Goal: Task Accomplishment & Management: Use online tool/utility

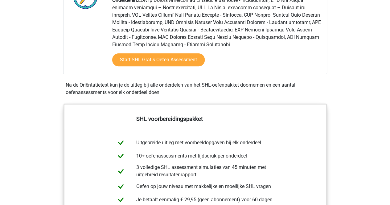
scroll to position [154, 0]
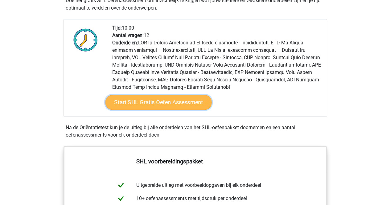
click at [136, 101] on link "Start SHL Gratis Oefen Assessment" at bounding box center [158, 102] width 106 height 15
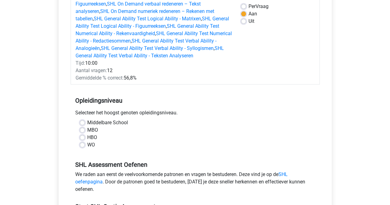
scroll to position [123, 0]
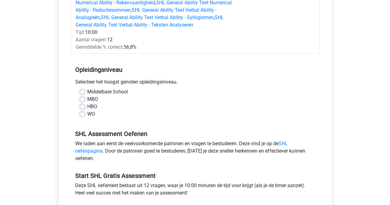
click at [91, 95] on label "Middelbare School" at bounding box center [107, 91] width 41 height 7
click at [85, 94] on input "Middelbare School" at bounding box center [82, 91] width 5 height 6
radio input "true"
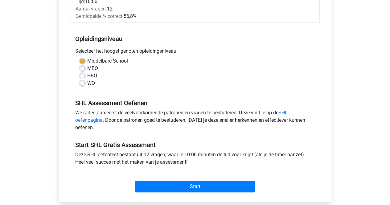
scroll to position [185, 0]
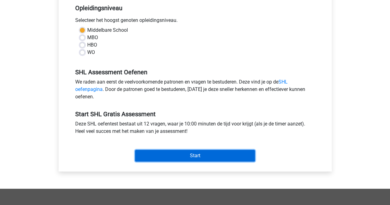
click at [197, 158] on input "Start" at bounding box center [195, 156] width 120 height 12
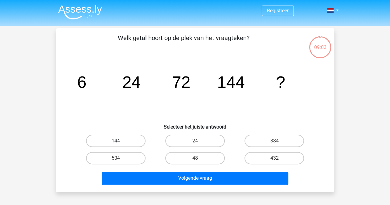
click at [110, 143] on label "144" at bounding box center [116, 141] width 60 height 12
click at [116, 143] on input "144" at bounding box center [118, 143] width 4 height 4
radio input "true"
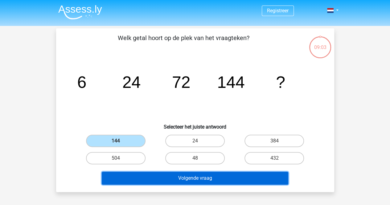
click at [159, 177] on button "Volgende vraag" at bounding box center [195, 178] width 187 height 13
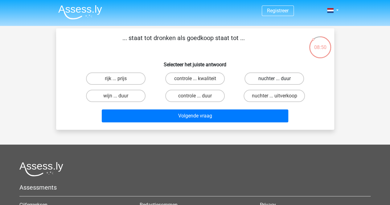
click at [259, 76] on label "nuchter ... duur" at bounding box center [275, 79] width 60 height 12
click at [275, 79] on input "nuchter ... duur" at bounding box center [277, 81] width 4 height 4
radio input "true"
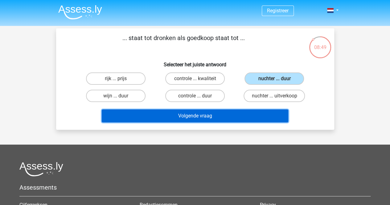
click at [208, 114] on button "Volgende vraag" at bounding box center [195, 116] width 187 height 13
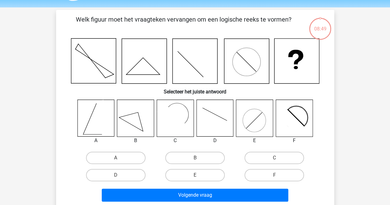
scroll to position [28, 0]
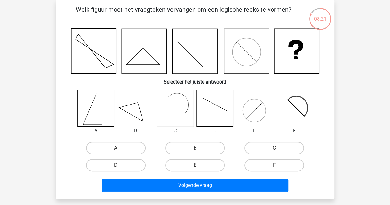
click at [183, 109] on rect at bounding box center [175, 108] width 37 height 37
click at [272, 146] on label "C" at bounding box center [275, 148] width 60 height 12
click at [275, 148] on input "C" at bounding box center [277, 150] width 4 height 4
radio input "true"
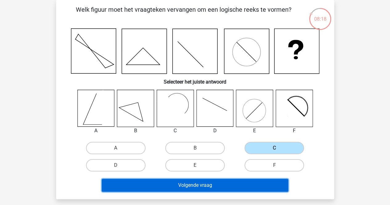
click at [234, 183] on button "Volgende vraag" at bounding box center [195, 185] width 187 height 13
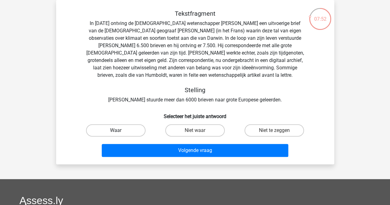
click at [139, 129] on label "Waar" at bounding box center [116, 130] width 60 height 12
click at [120, 131] on input "Waar" at bounding box center [118, 133] width 4 height 4
radio input "true"
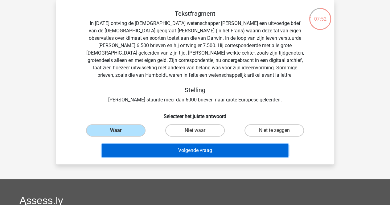
click at [170, 151] on button "Volgende vraag" at bounding box center [195, 150] width 187 height 13
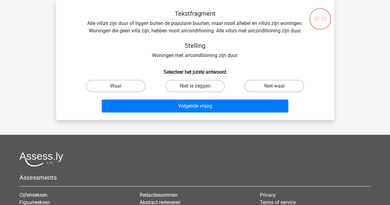
click at [127, 74] on h6 "Selecteer het juiste antwoord" at bounding box center [195, 69] width 259 height 11
click at [318, 22] on div "07:16" at bounding box center [320, 14] width 23 height 15
